Goal: Navigation & Orientation: Understand site structure

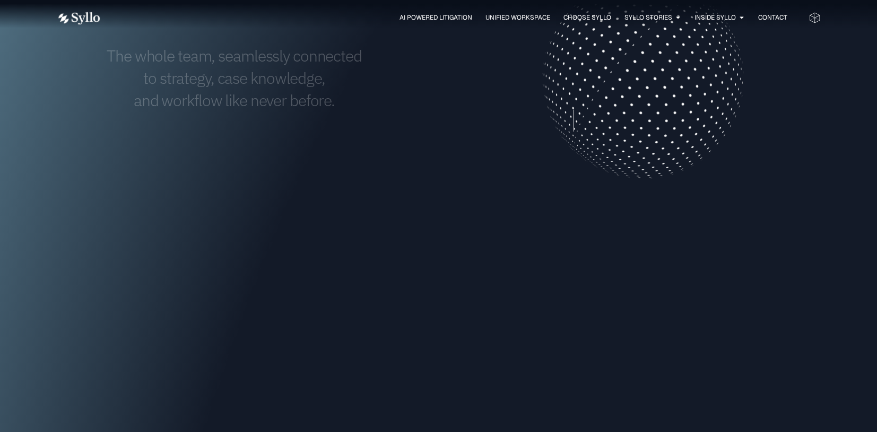
drag, startPoint x: 10, startPoint y: 29, endPoint x: 23, endPoint y: 23, distance: 14.2
click at [10, 29] on div "AI Powered Litigation Unified Workspace Choose Syllo Syllo Stories Close Syllo …" at bounding box center [438, 17] width 877 height 35
